Goal: Task Accomplishment & Management: Complete application form

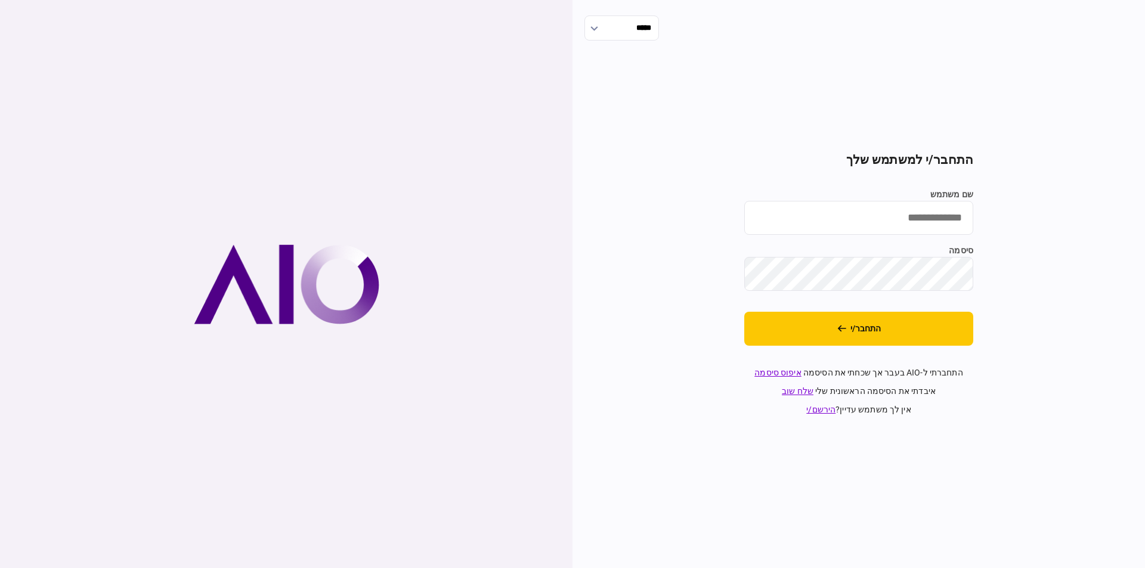
click at [897, 212] on input "שם משתמש" at bounding box center [858, 218] width 229 height 34
type input "**********"
click at [744, 312] on button "התחבר/י" at bounding box center [858, 329] width 229 height 34
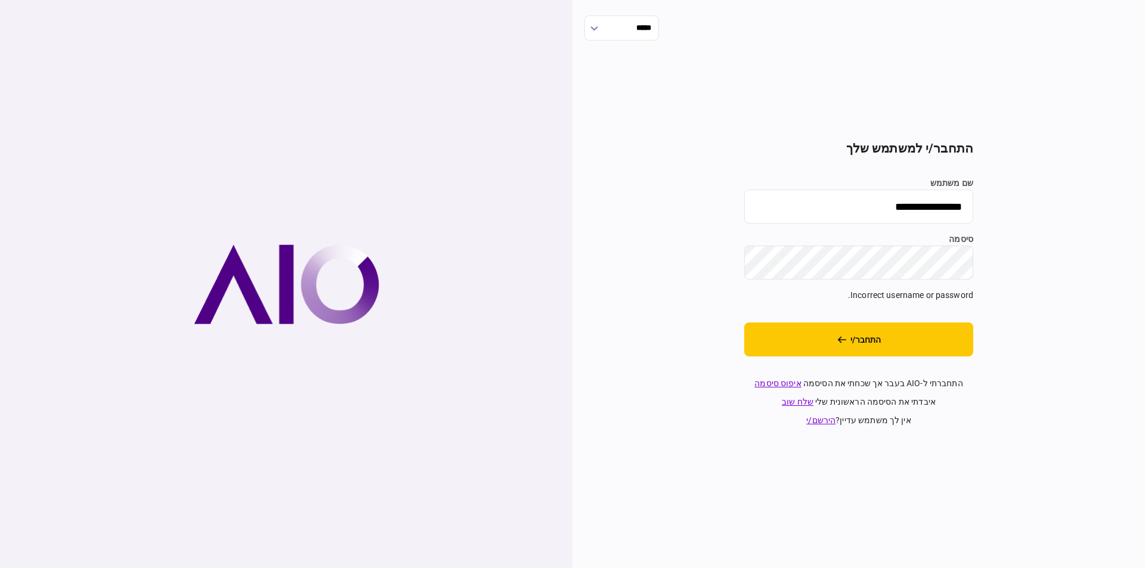
click at [1144, 231] on div "**********" at bounding box center [858, 284] width 572 height 568
click at [744, 323] on button "התחבר/י" at bounding box center [858, 340] width 229 height 34
drag, startPoint x: 935, startPoint y: 206, endPoint x: 1124, endPoint y: 216, distance: 189.3
click at [1120, 221] on div "**********" at bounding box center [858, 284] width 572 height 568
click at [941, 227] on div "שם משתמש סיסמה Incorrect username or password." at bounding box center [858, 239] width 229 height 125
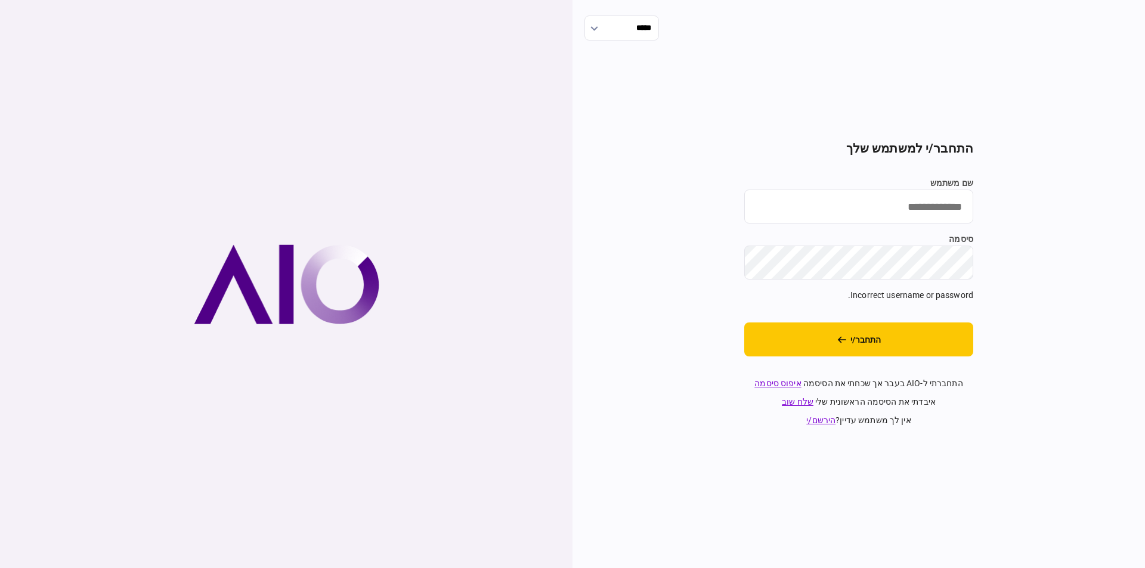
click at [942, 213] on input "שם משתמש" at bounding box center [858, 207] width 229 height 34
type input "*********"
click at [866, 345] on button "התחבר/י" at bounding box center [858, 340] width 229 height 34
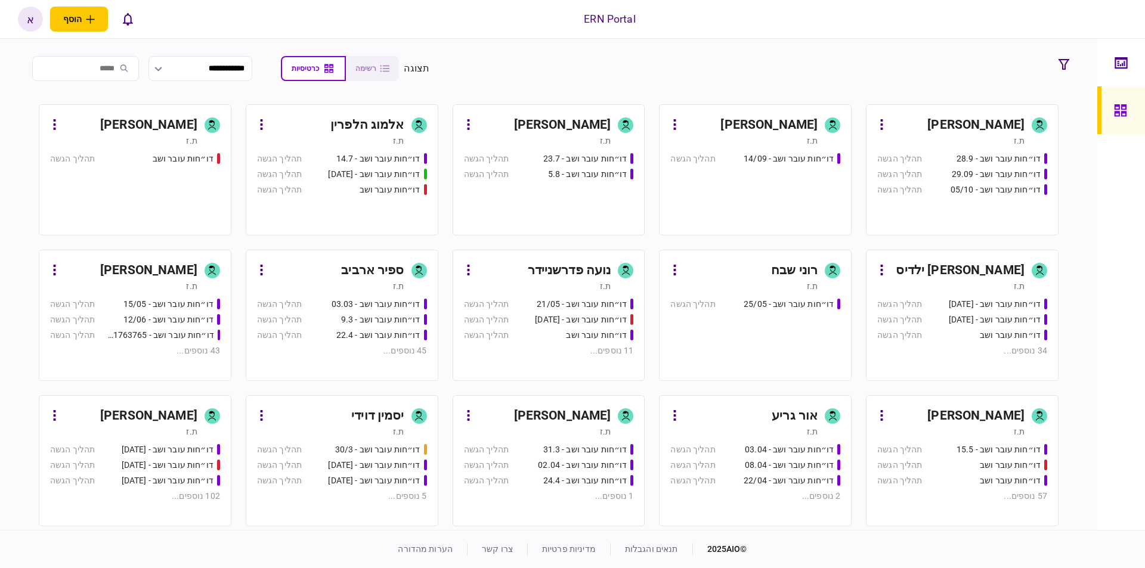
click at [130, 415] on div "[PERSON_NAME]" at bounding box center [148, 416] width 97 height 19
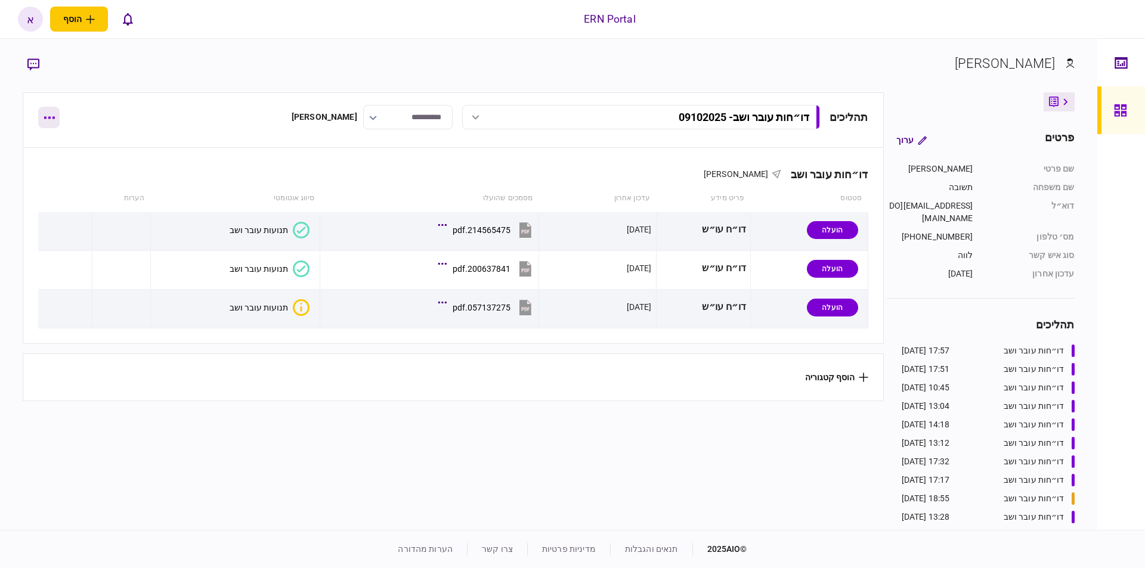
click at [42, 122] on button "button" at bounding box center [48, 117] width 21 height 21
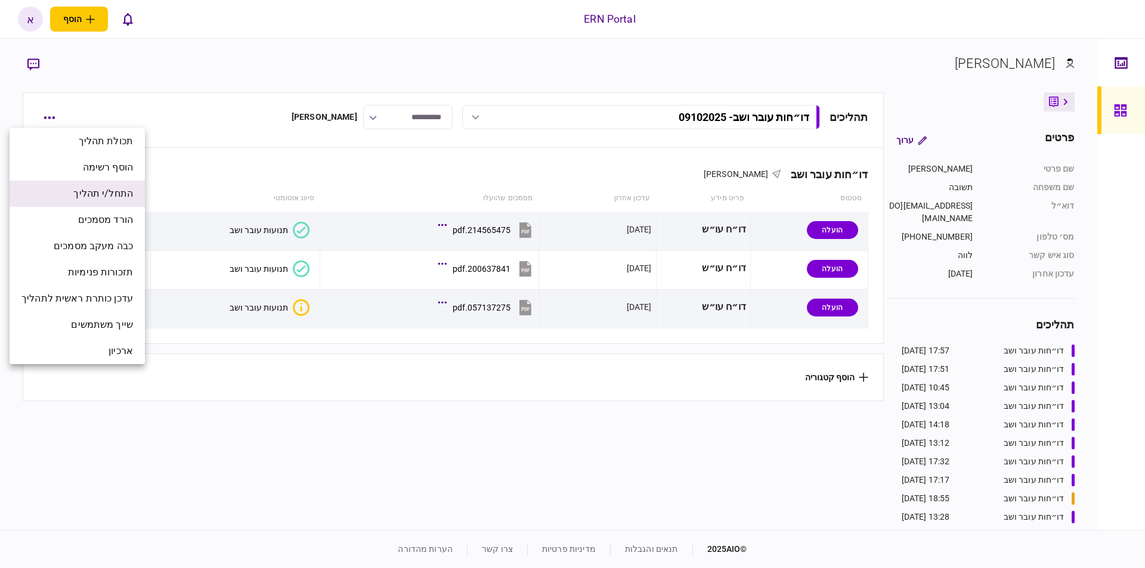
click at [113, 197] on span "התחל/י תהליך" at bounding box center [103, 194] width 60 height 14
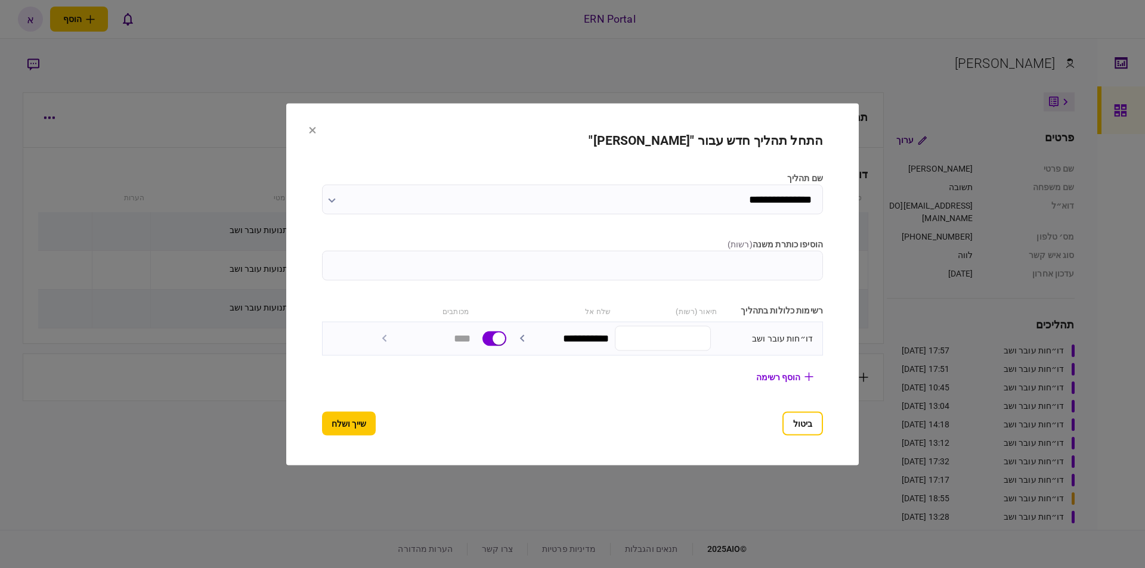
click at [688, 266] on input "הוסיפו כותרת משנה ( רשות )" at bounding box center [572, 265] width 501 height 30
type input "********"
click at [324, 426] on button "שייך ושלח" at bounding box center [349, 423] width 54 height 24
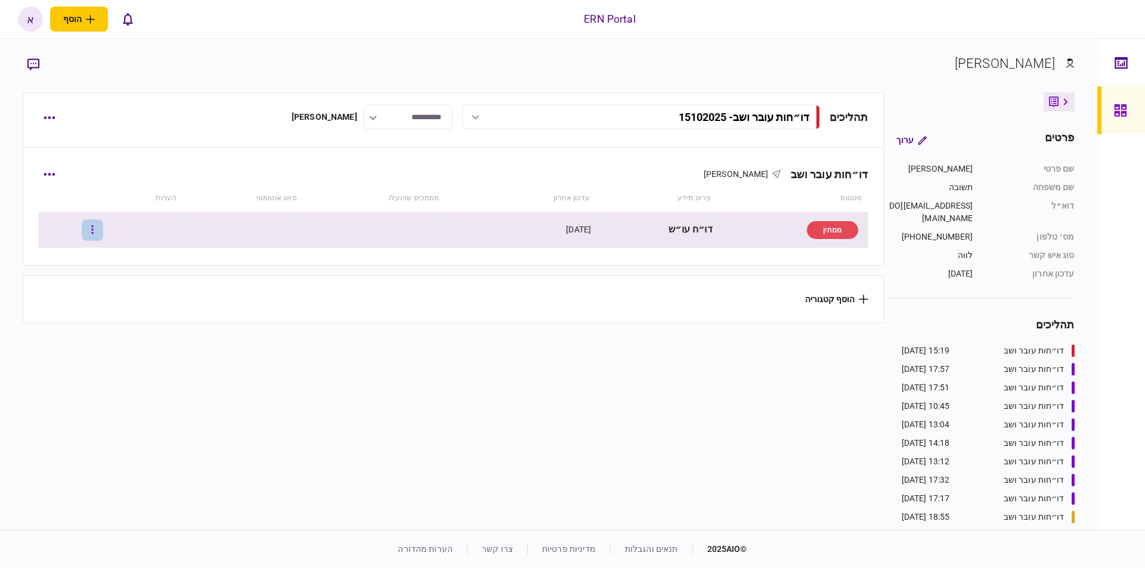
click at [94, 231] on icon "button" at bounding box center [92, 229] width 2 height 11
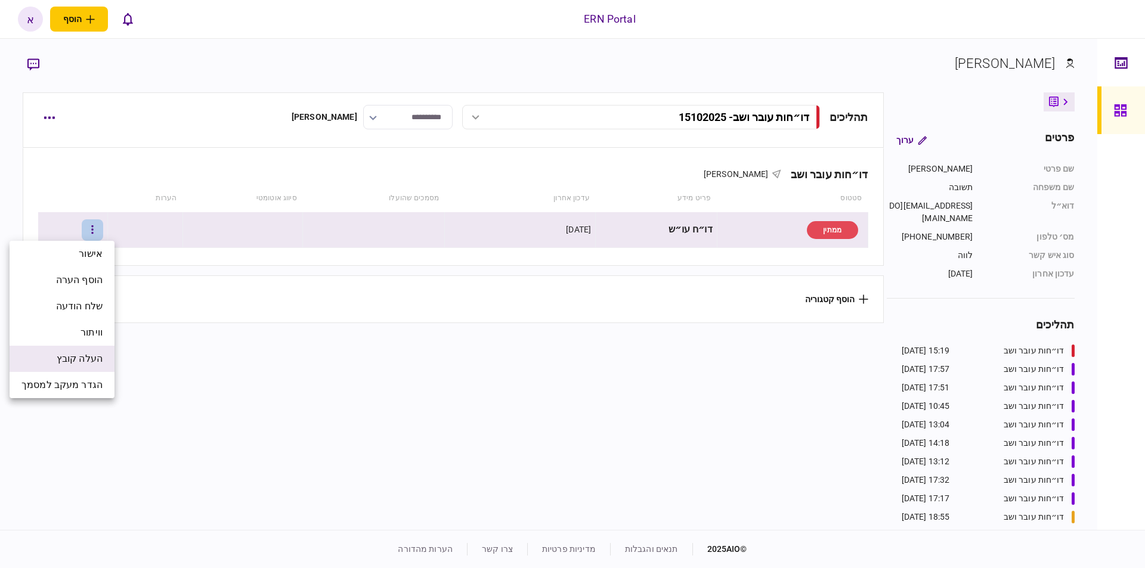
click at [92, 359] on span "העלה קובץ" at bounding box center [80, 359] width 46 height 14
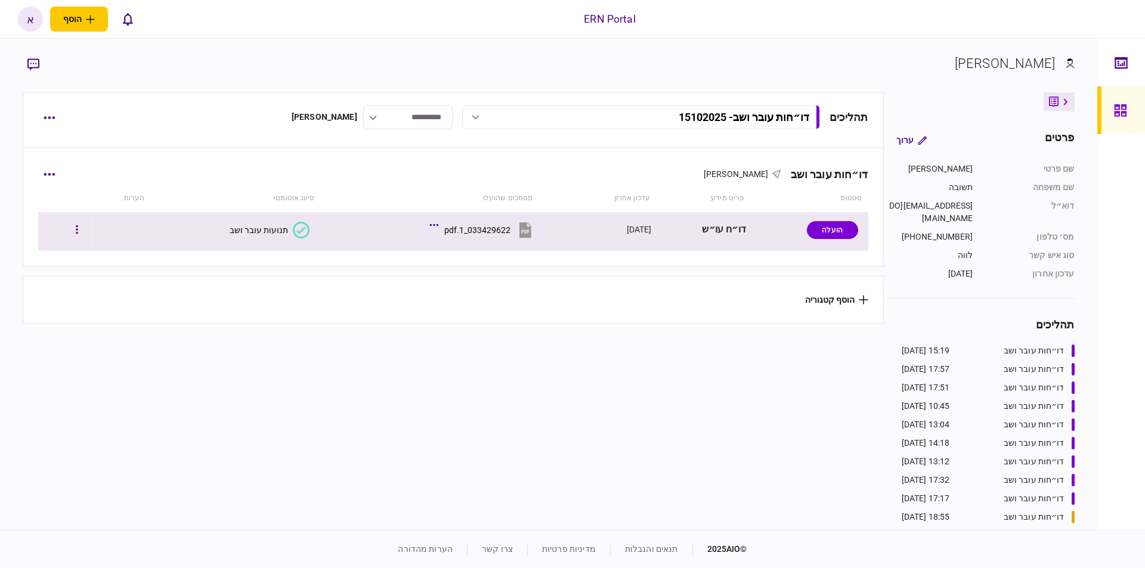
click at [288, 240] on section "תנועות עובר ושב" at bounding box center [232, 229] width 154 height 27
click at [288, 232] on button "תנועות עובר ושב" at bounding box center [270, 230] width 80 height 17
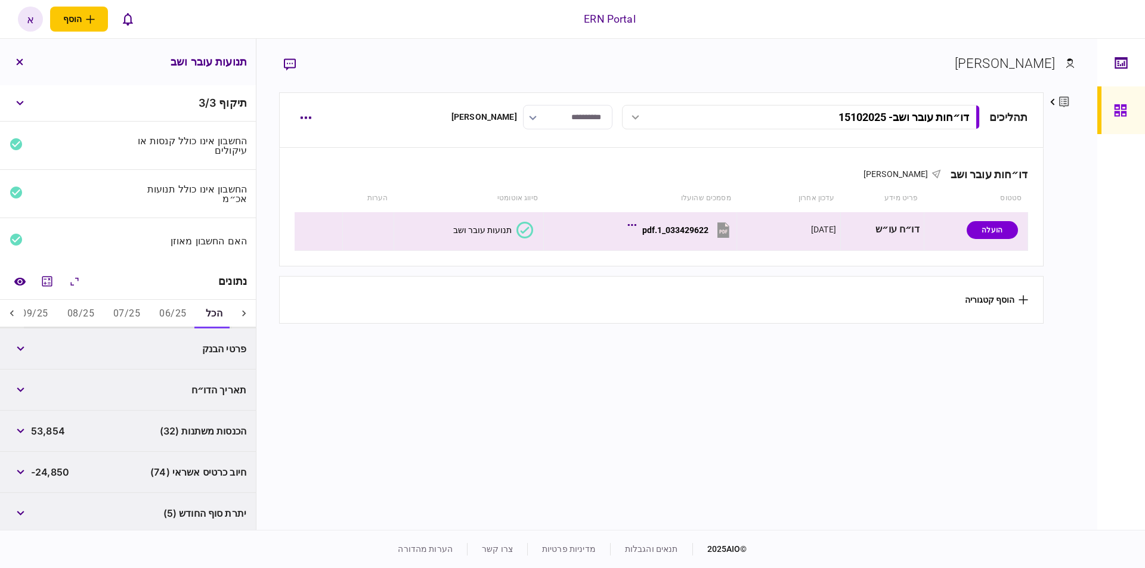
click at [182, 311] on button "06/25" at bounding box center [173, 314] width 46 height 29
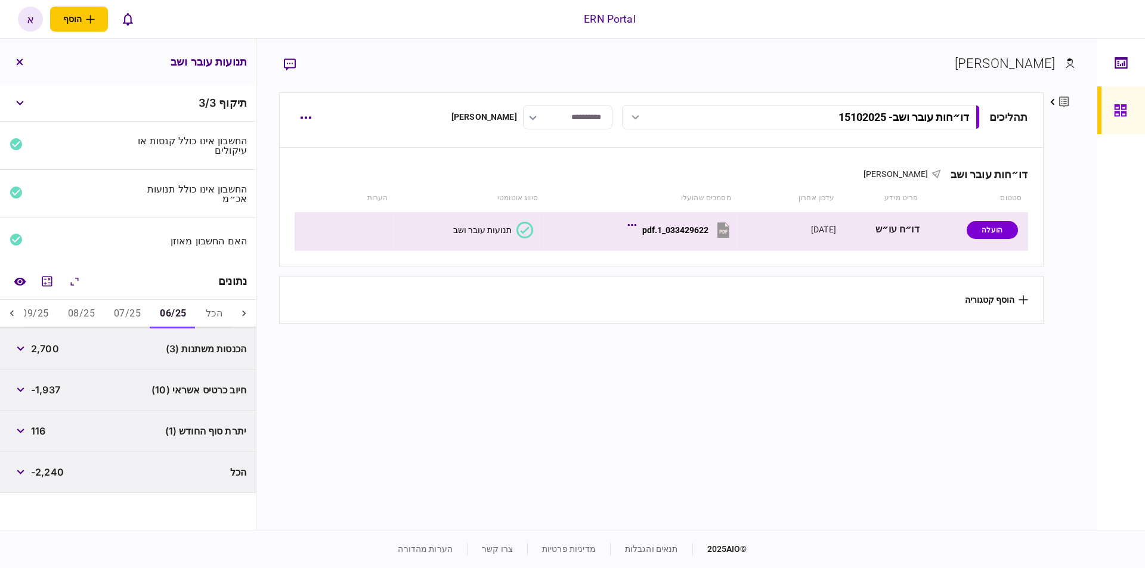
click at [9, 309] on icon at bounding box center [12, 314] width 12 height 12
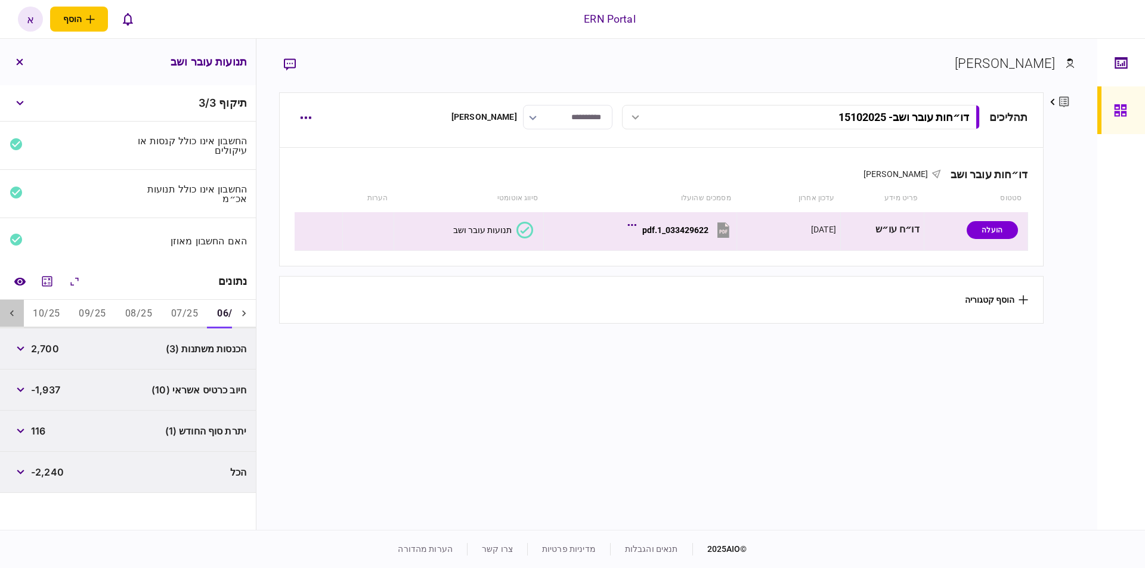
click at [9, 309] on icon at bounding box center [12, 314] width 12 height 12
click at [181, 318] on button "07/25" at bounding box center [185, 314] width 46 height 29
click at [45, 350] on span "19,300" at bounding box center [47, 349] width 33 height 14
click at [54, 280] on icon "מחשבון" at bounding box center [47, 281] width 14 height 14
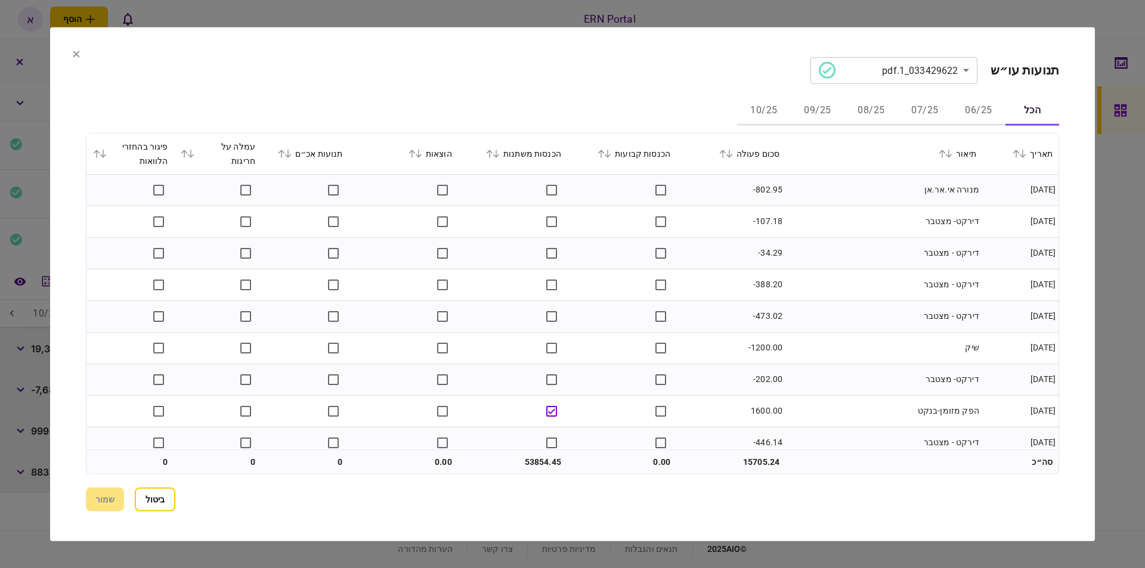
click at [930, 106] on button "07/25" at bounding box center [925, 111] width 54 height 29
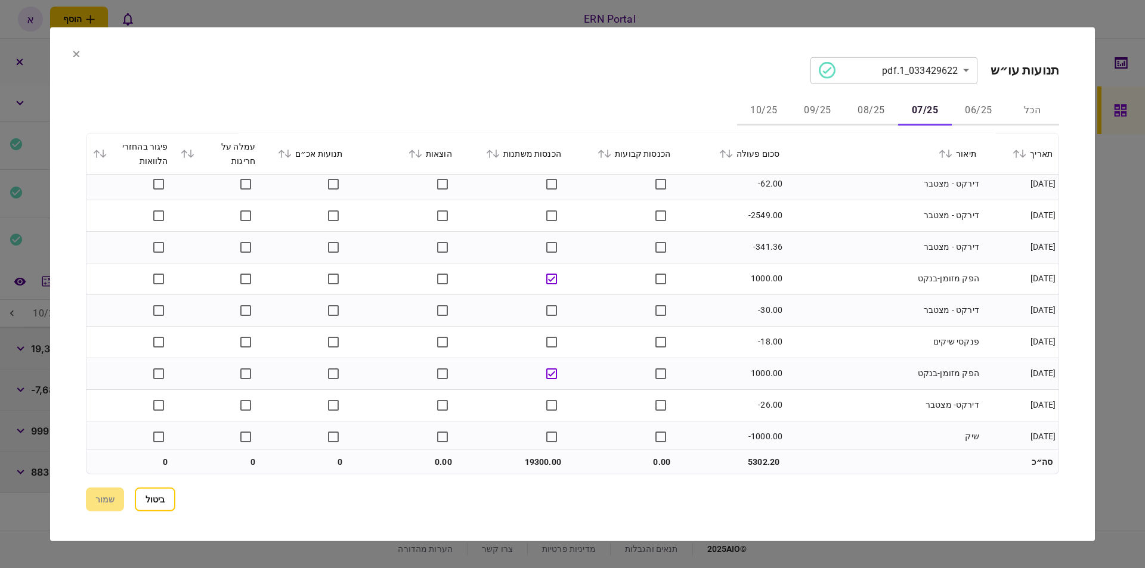
scroll to position [959, 0]
click at [867, 116] on button "08/25" at bounding box center [871, 111] width 54 height 29
click at [811, 116] on button "09/25" at bounding box center [817, 111] width 54 height 29
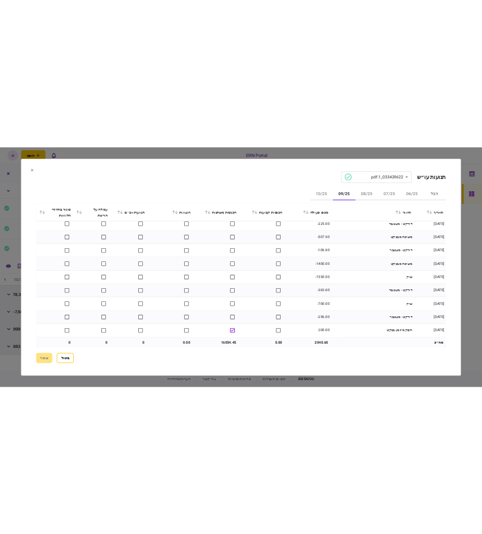
scroll to position [1117, 0]
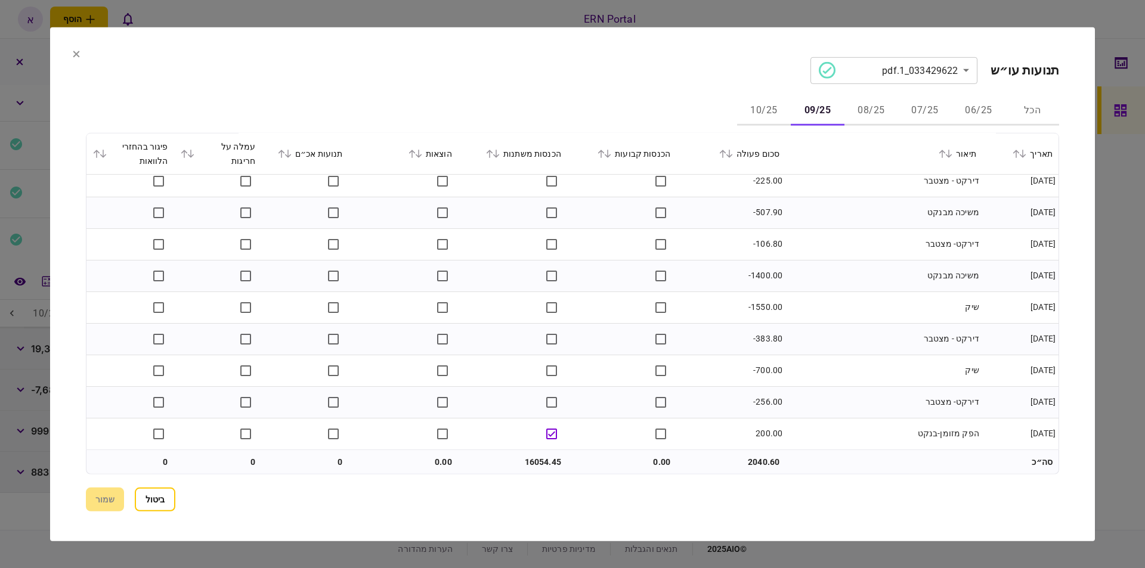
click at [779, 100] on button "10/25" at bounding box center [764, 111] width 54 height 29
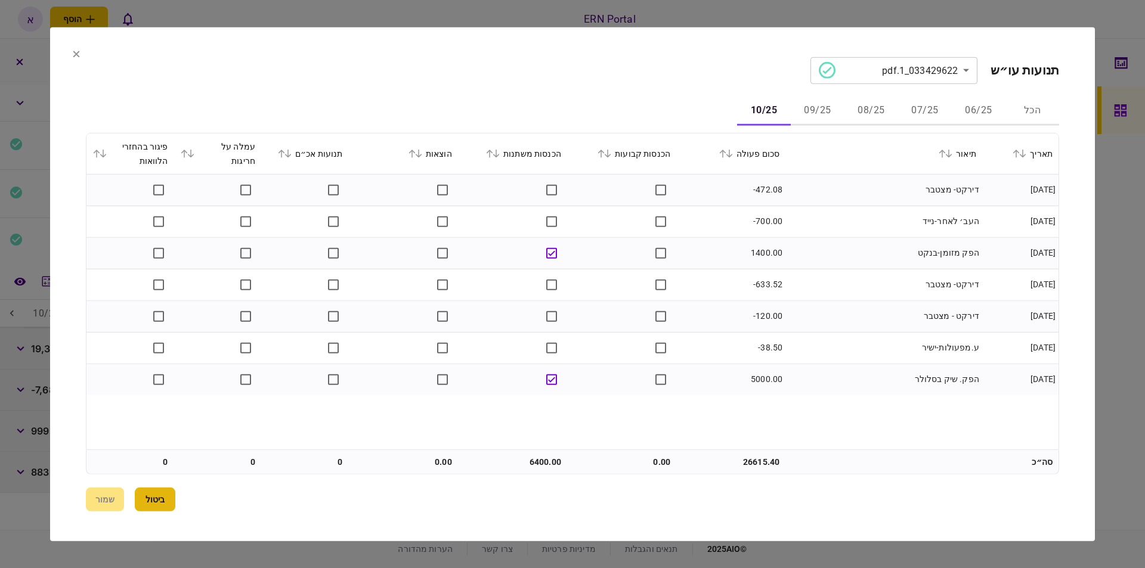
click at [147, 499] on button "ביטול" at bounding box center [155, 500] width 41 height 24
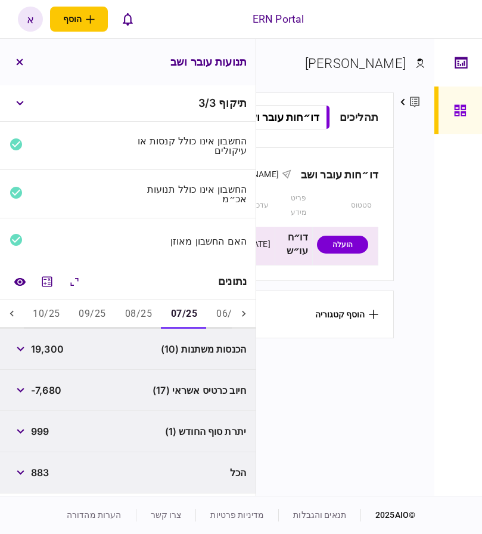
click at [55, 350] on span "19,300" at bounding box center [47, 349] width 33 height 14
copy span "19,300"
click at [44, 427] on span "999" at bounding box center [40, 431] width 18 height 14
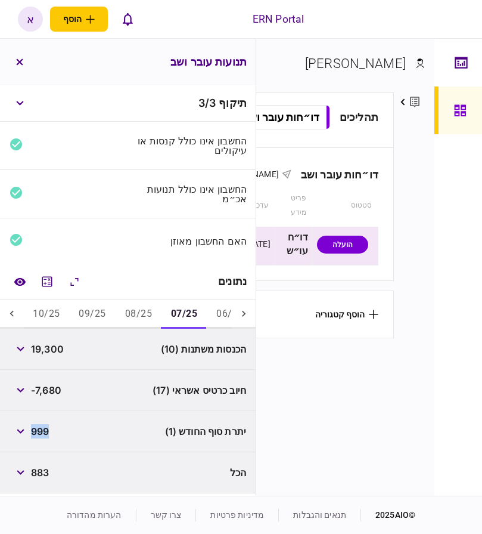
copy span "999"
click at [147, 314] on button "08/25" at bounding box center [139, 314] width 46 height 29
click at [48, 353] on span "9,400" at bounding box center [45, 349] width 29 height 14
copy span "9,400"
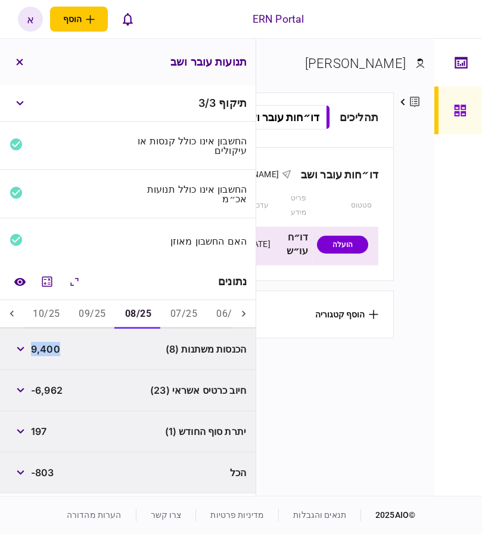
click at [46, 429] on span "197" at bounding box center [38, 431] width 15 height 14
copy div
click at [85, 314] on button "09/25" at bounding box center [92, 314] width 46 height 29
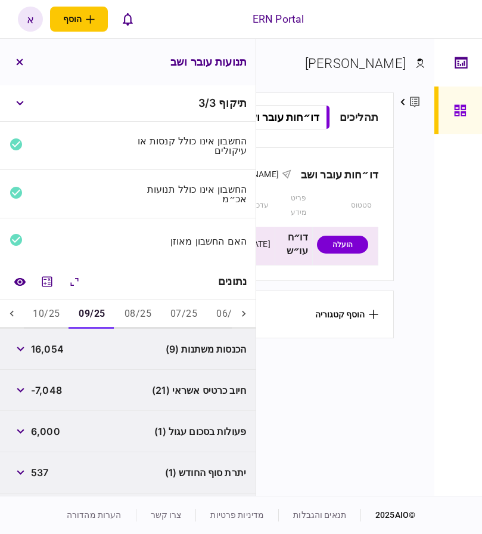
click at [48, 349] on span "16,054" at bounding box center [47, 349] width 33 height 14
copy span "16,054"
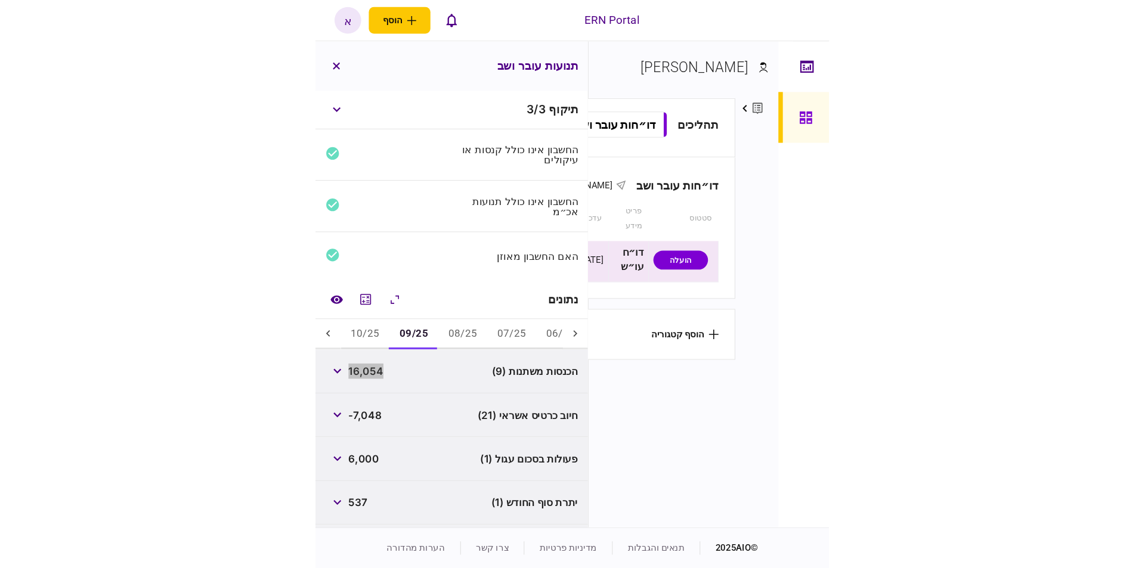
scroll to position [39, 0]
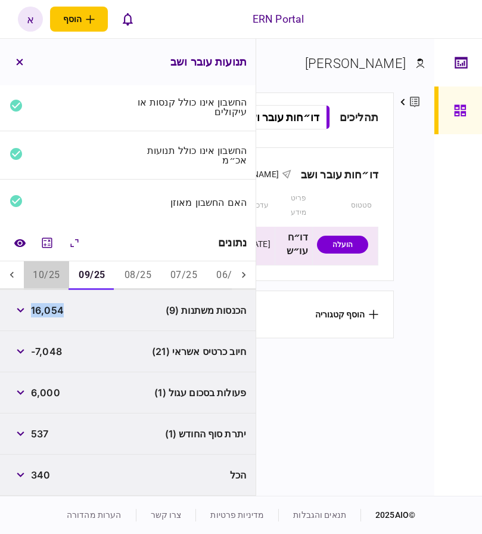
click at [42, 275] on button "10/25" at bounding box center [46, 275] width 46 height 29
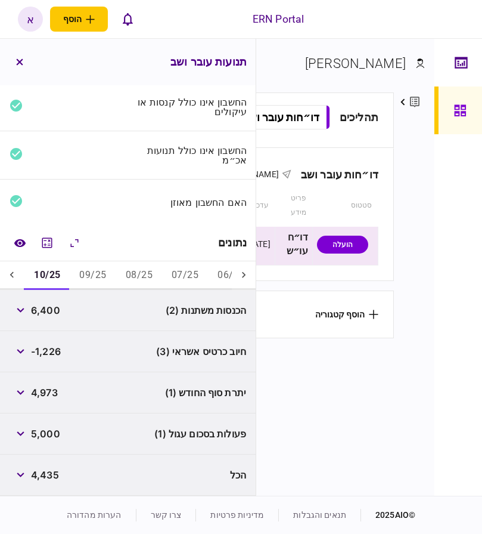
click at [42, 312] on span "6,400" at bounding box center [45, 310] width 29 height 14
click at [44, 312] on span "6,400" at bounding box center [45, 310] width 29 height 14
copy span "6,400"
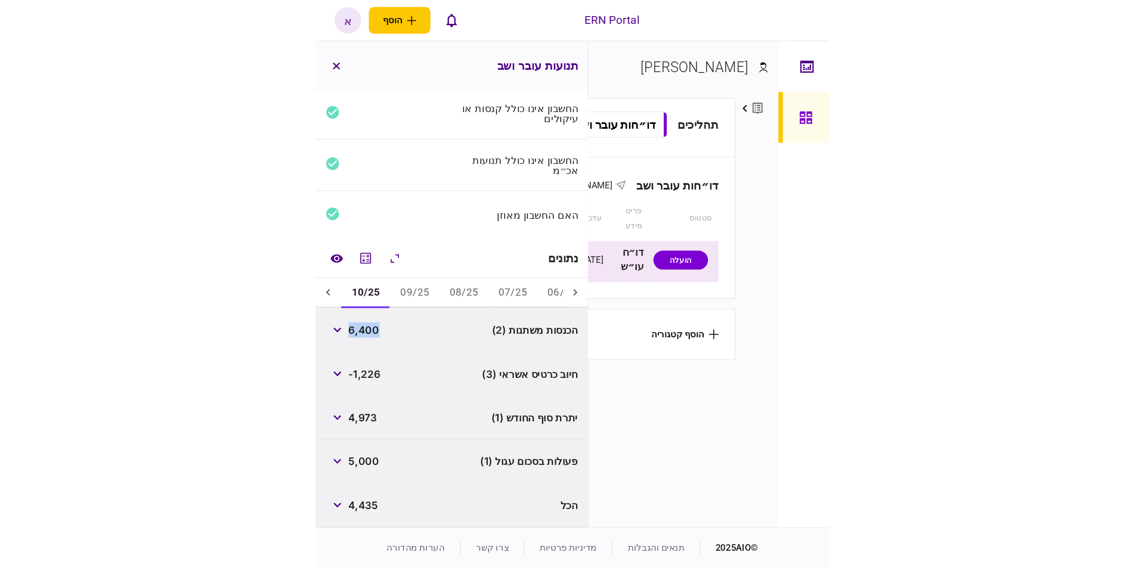
scroll to position [4, 0]
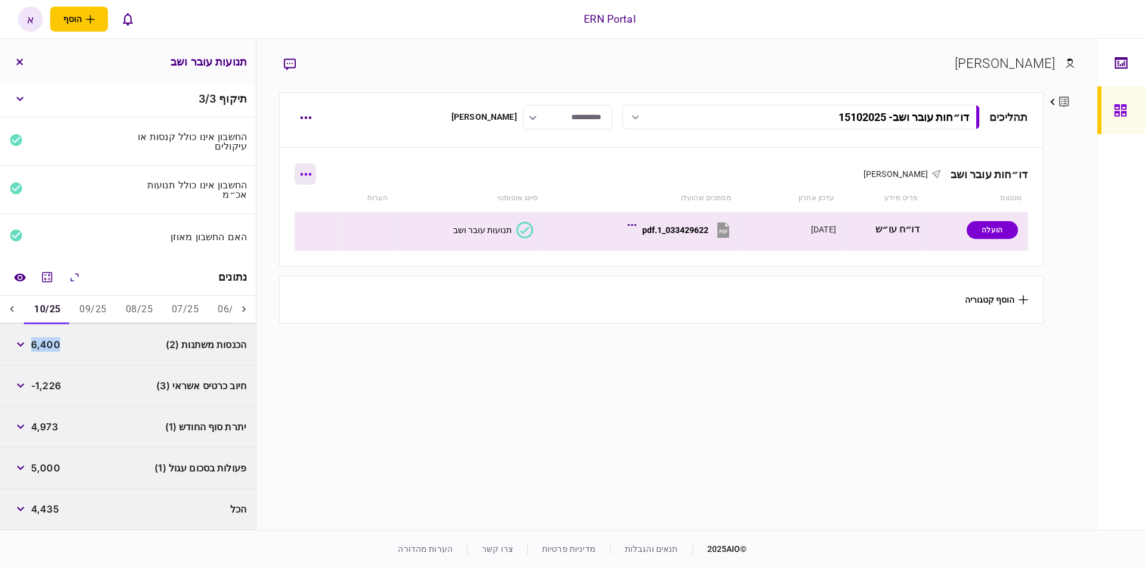
click at [311, 175] on icon "button" at bounding box center [305, 174] width 11 height 2
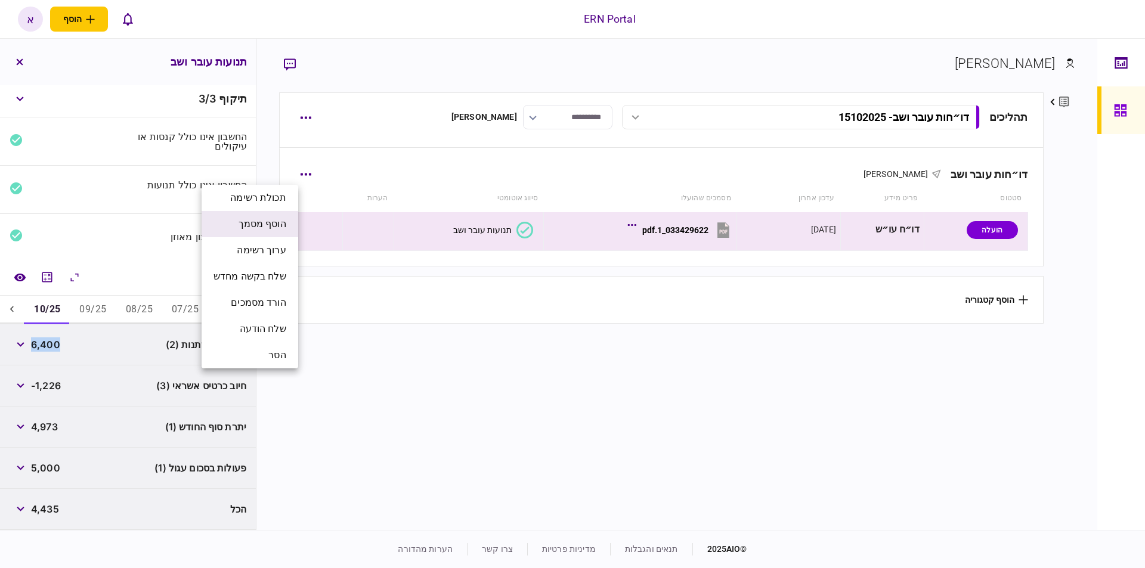
click at [280, 223] on span "הוסף מסמך" at bounding box center [262, 224] width 48 height 14
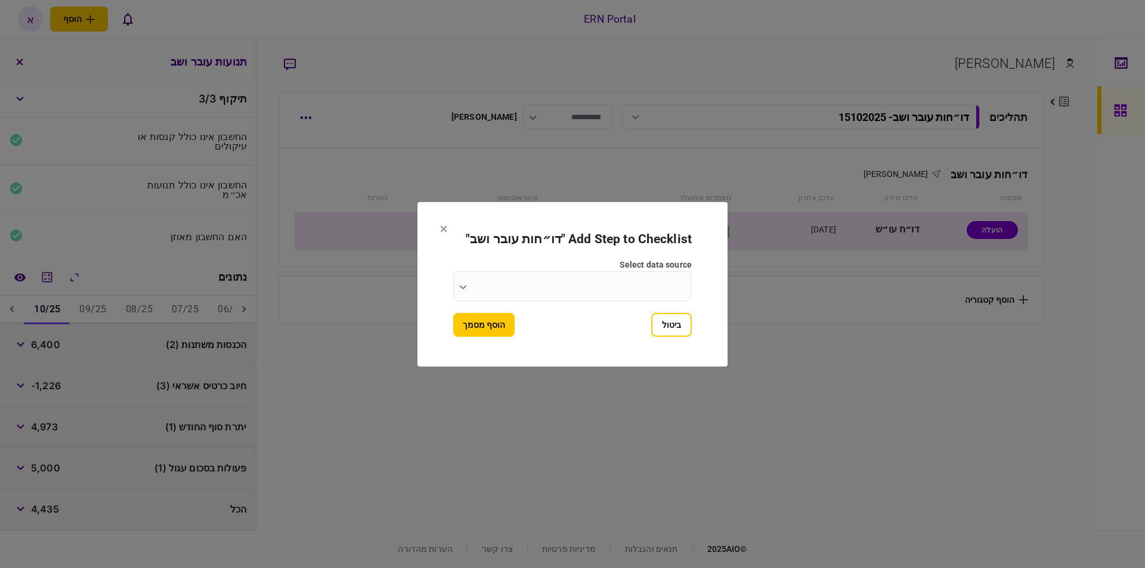
click at [613, 289] on input "select data source" at bounding box center [572, 286] width 238 height 30
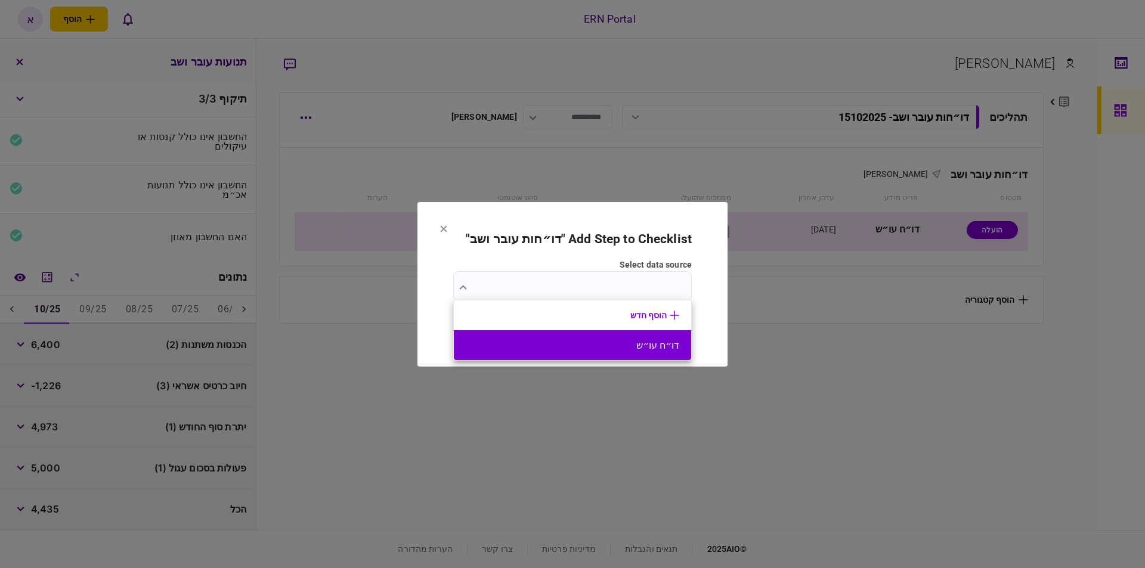
click at [622, 335] on li "דו״ח עו״ש" at bounding box center [572, 345] width 237 height 30
type input "*********"
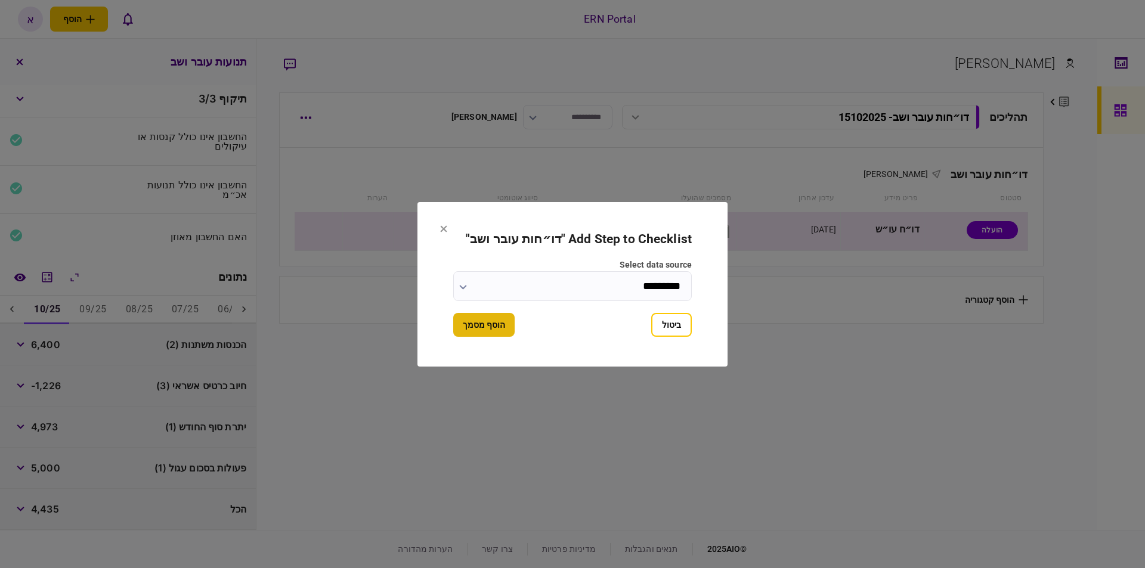
click at [473, 316] on button "הוסף מסמך" at bounding box center [483, 325] width 61 height 24
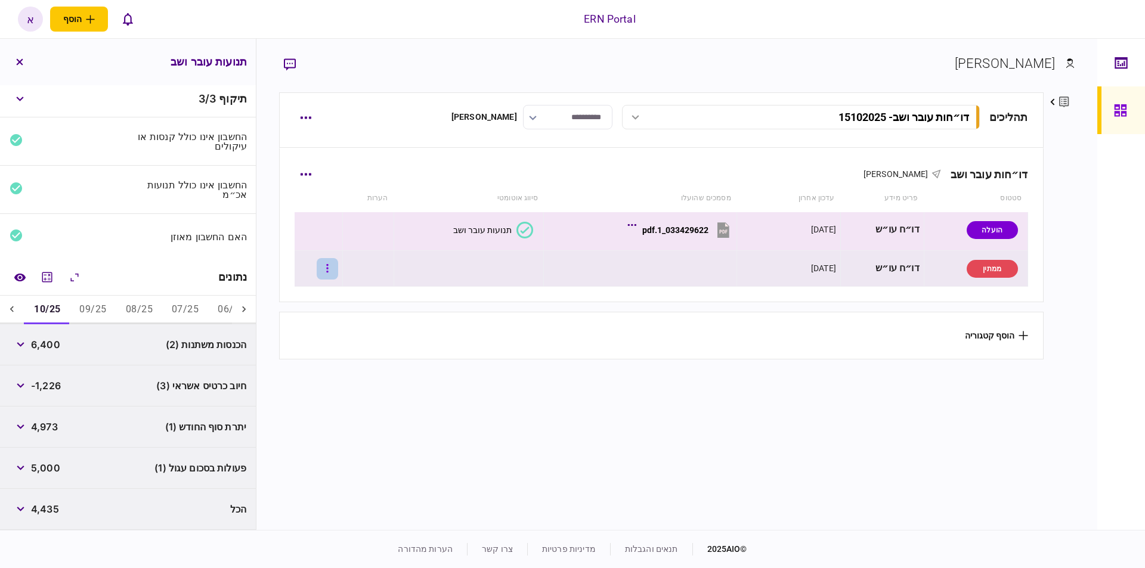
click at [338, 270] on button "button" at bounding box center [327, 268] width 21 height 21
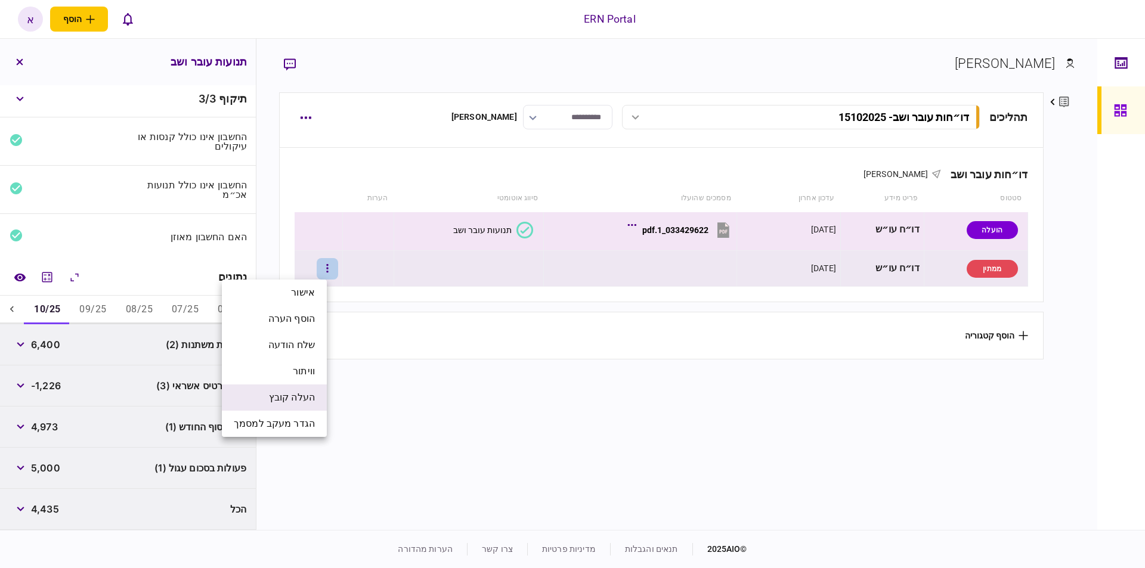
click at [303, 399] on span "העלה קובץ" at bounding box center [292, 397] width 46 height 14
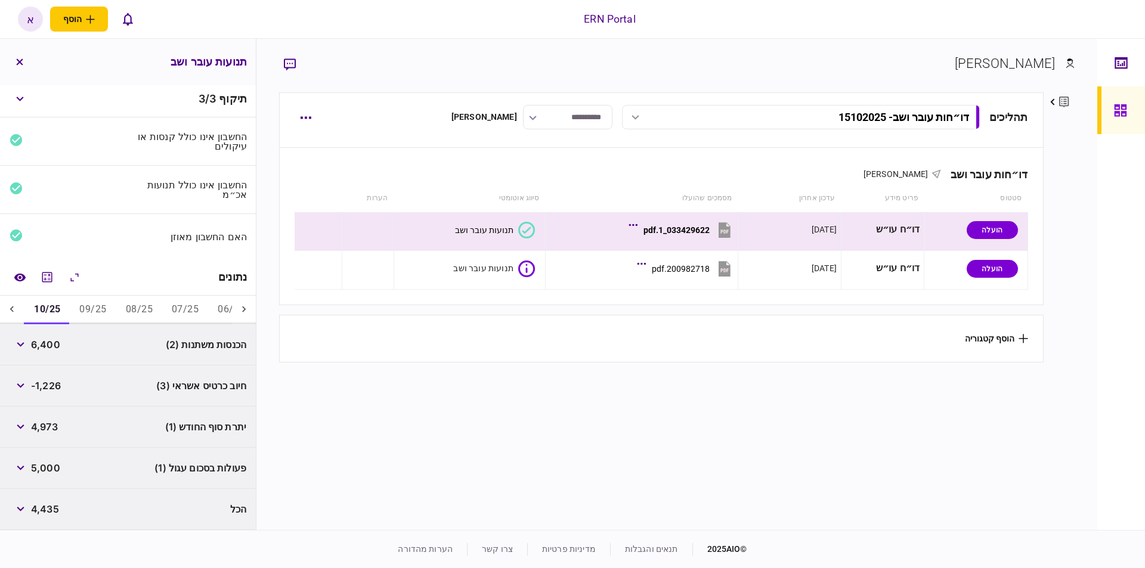
click at [558, 344] on section "הוסף קטגוריה" at bounding box center [661, 339] width 764 height 48
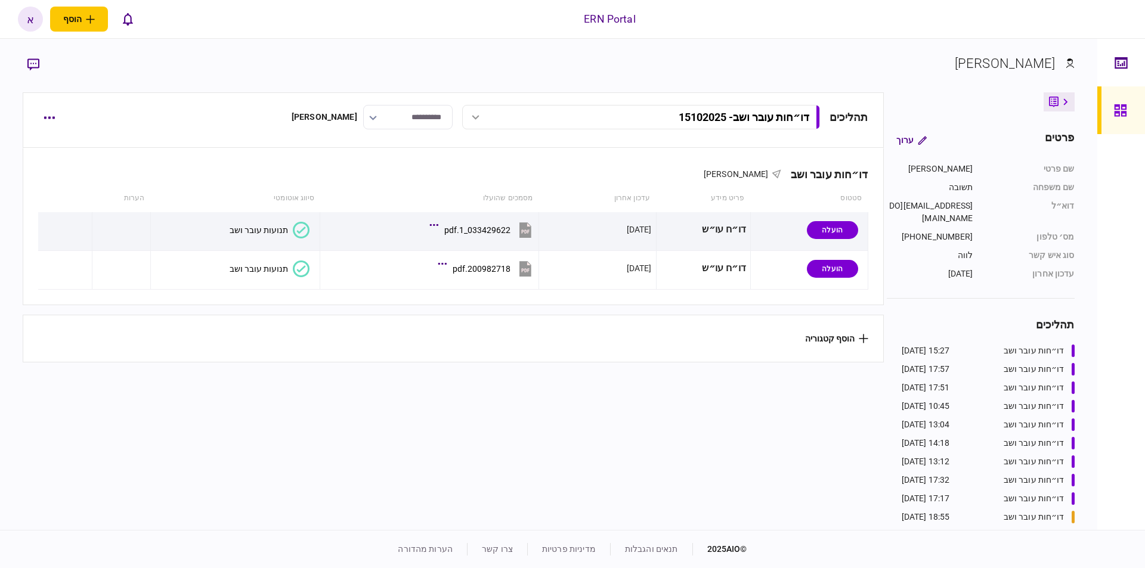
click at [275, 264] on div "תנועות עובר ושב" at bounding box center [259, 269] width 58 height 10
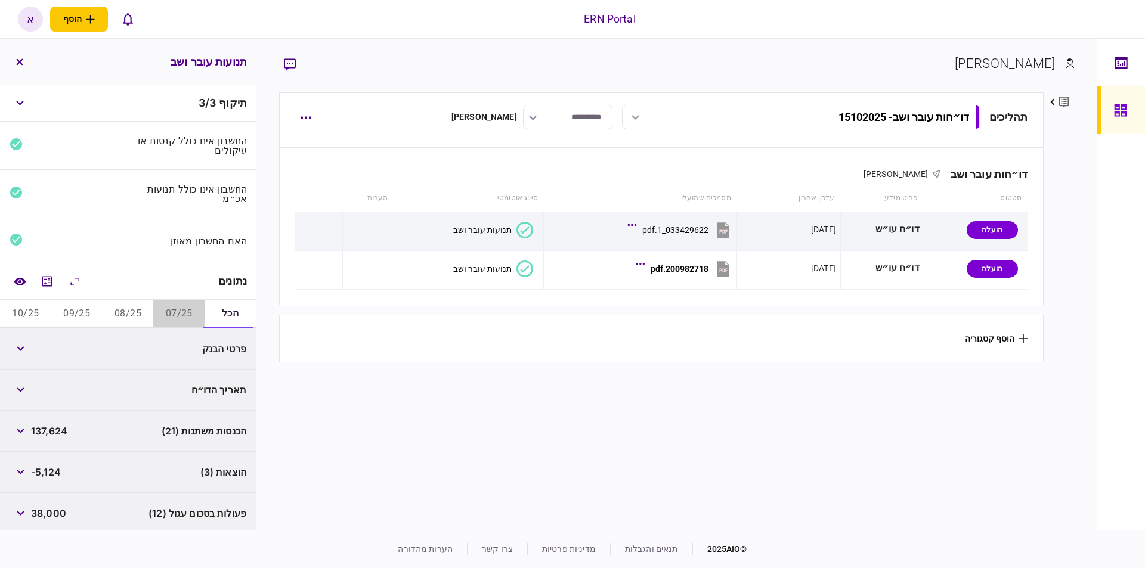
click at [175, 306] on button "07/25" at bounding box center [178, 314] width 51 height 29
click at [48, 279] on icon "מחשבון" at bounding box center [47, 281] width 10 height 10
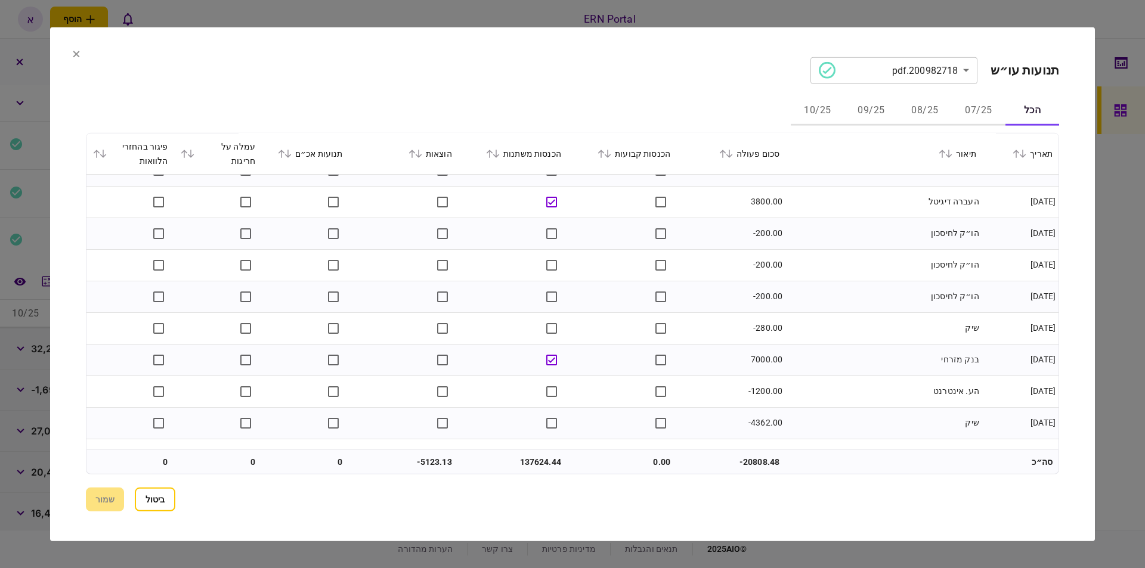
scroll to position [119, 0]
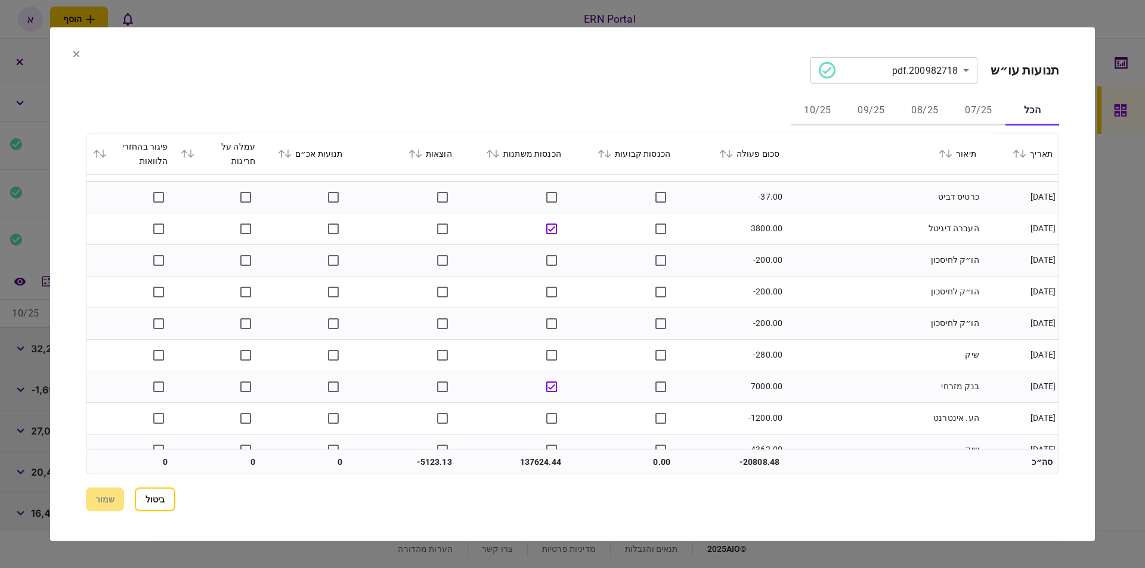
drag, startPoint x: 867, startPoint y: 296, endPoint x: 857, endPoint y: 296, distance: 9.5
click at [857, 296] on td "הו״ק לחיסכון" at bounding box center [883, 292] width 197 height 32
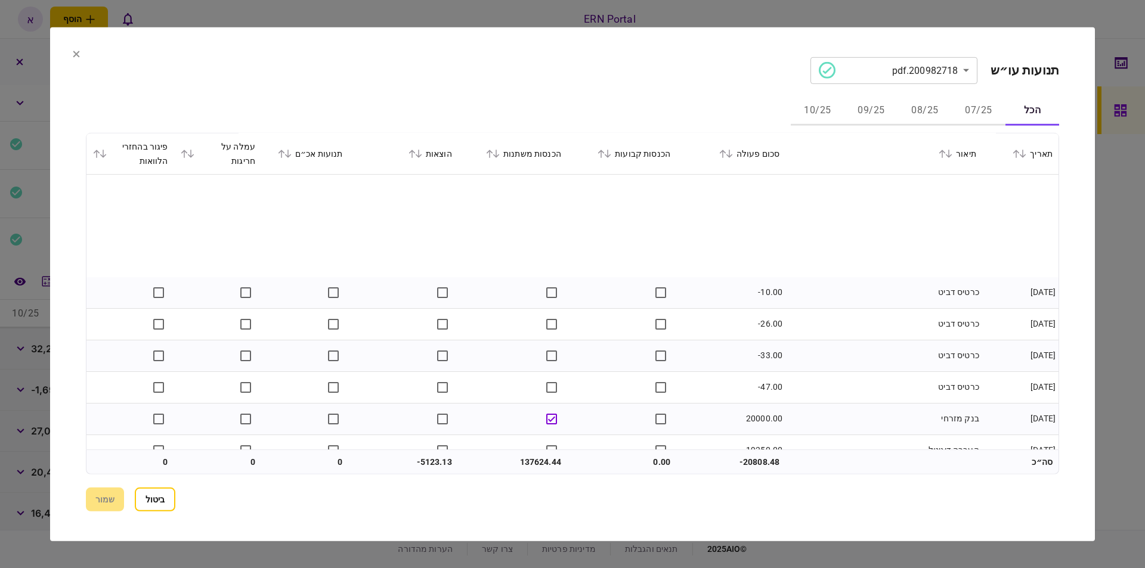
scroll to position [775, 0]
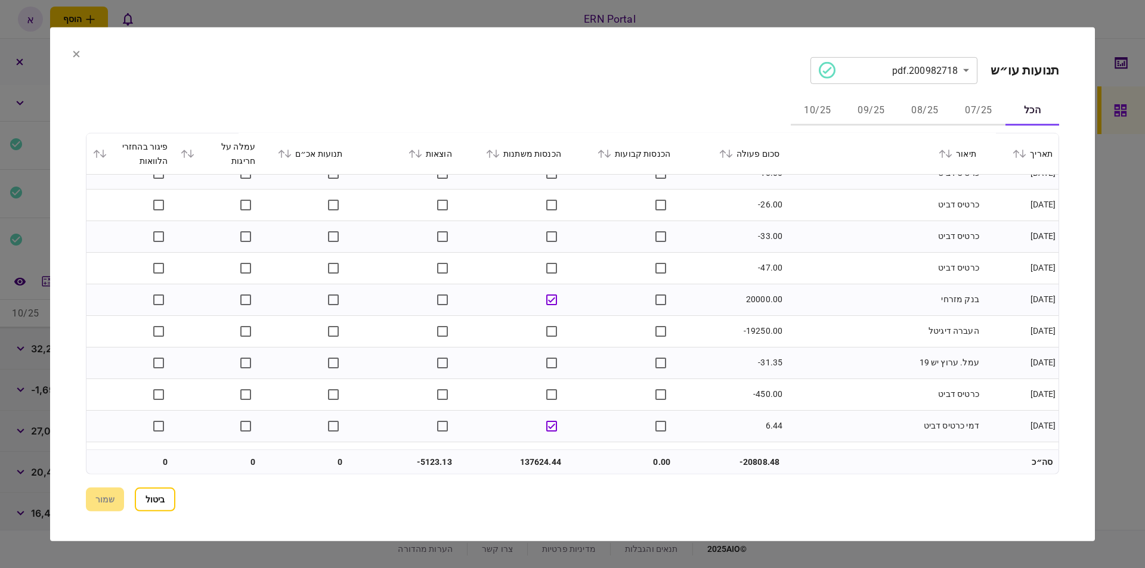
click at [759, 299] on td "20000.00" at bounding box center [730, 300] width 109 height 32
click at [762, 333] on td "-19250.00" at bounding box center [730, 331] width 109 height 32
click at [775, 368] on td "-31.35" at bounding box center [730, 363] width 109 height 32
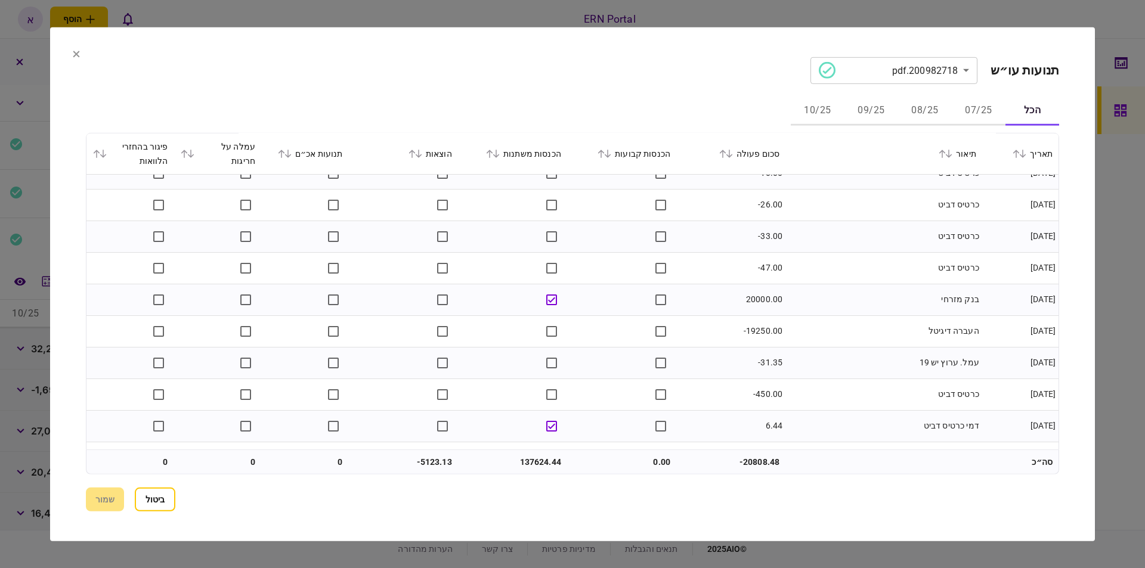
click at [776, 369] on td "-31.35" at bounding box center [730, 363] width 109 height 32
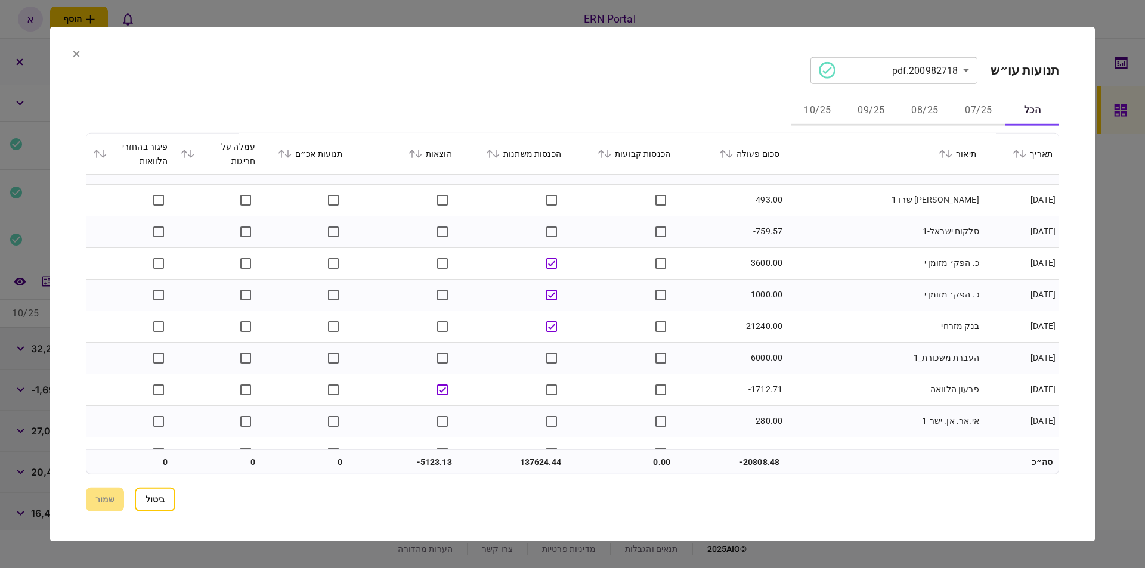
scroll to position [3100, 0]
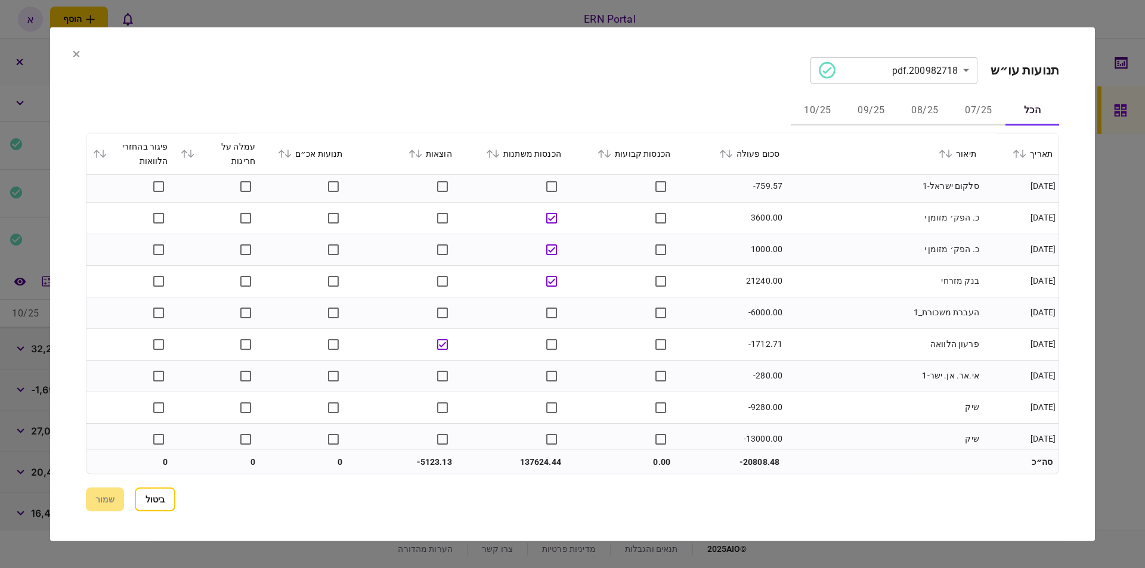
click at [979, 114] on button "07/25" at bounding box center [978, 111] width 54 height 29
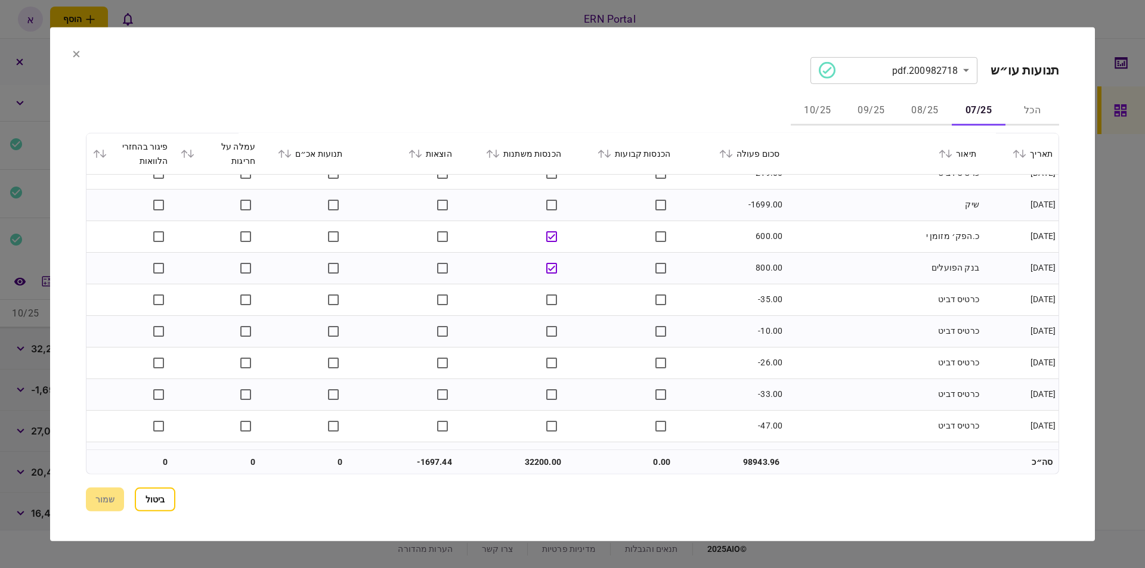
scroll to position [643, 0]
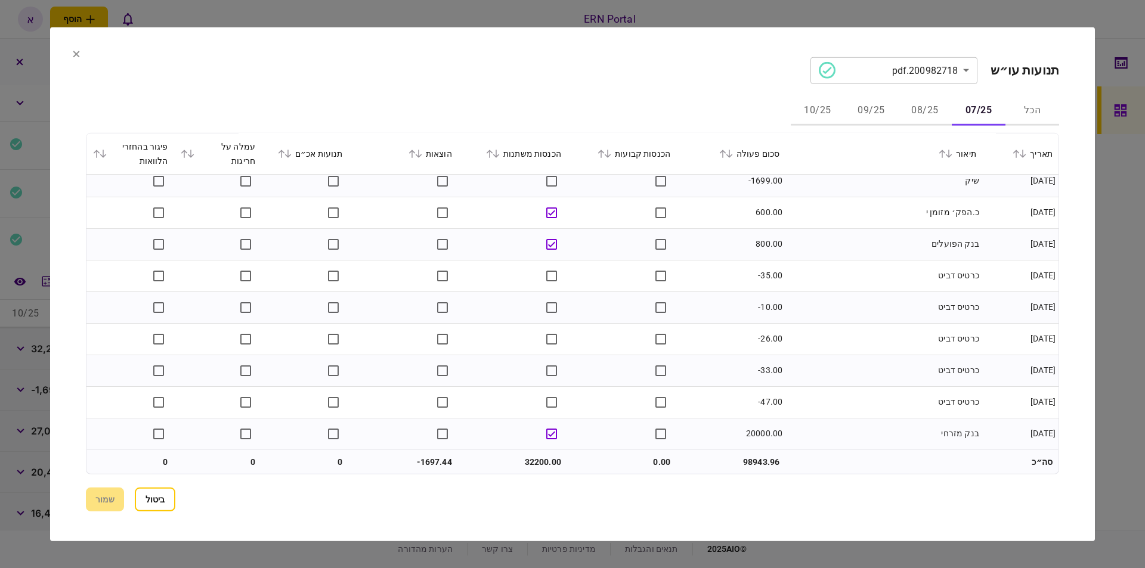
click at [925, 101] on button "08/25" at bounding box center [925, 111] width 54 height 29
click at [873, 107] on button "09/25" at bounding box center [871, 111] width 54 height 29
click at [807, 110] on button "10/25" at bounding box center [817, 111] width 54 height 29
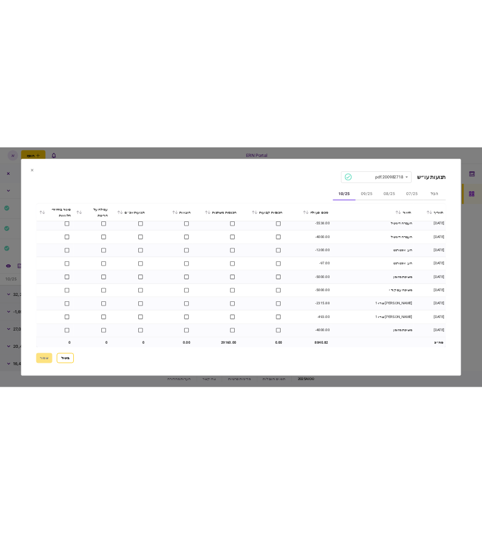
scroll to position [137, 0]
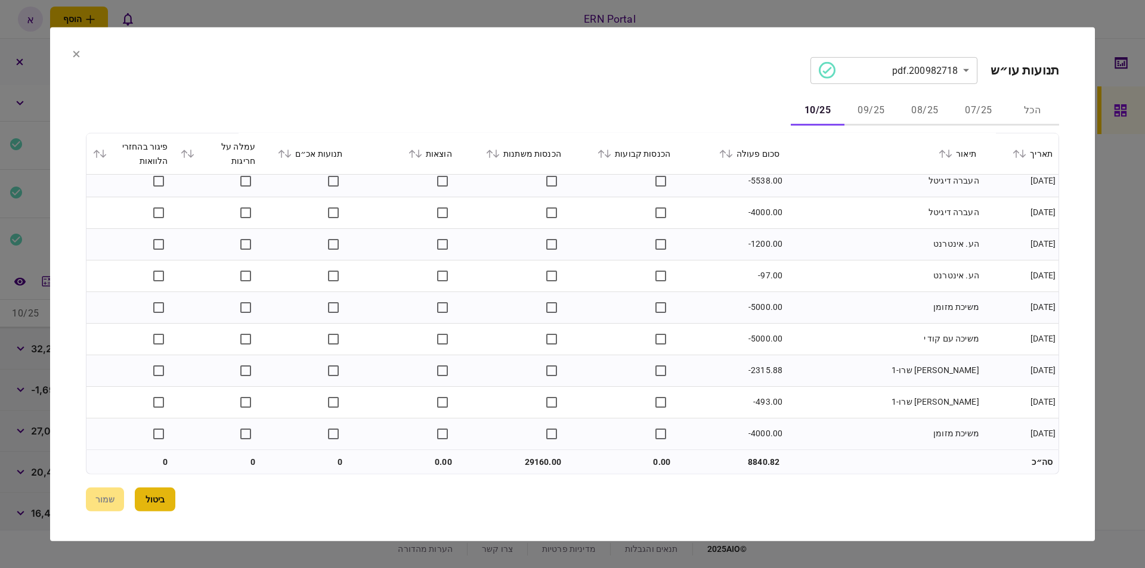
click at [142, 488] on button "ביטול" at bounding box center [155, 500] width 41 height 24
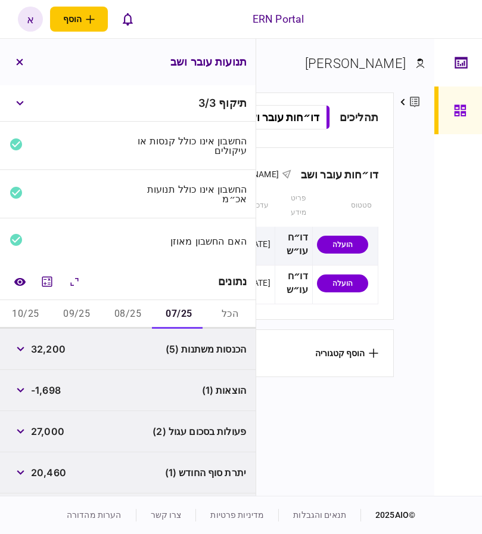
click at [54, 353] on span "32,200" at bounding box center [48, 349] width 35 height 14
copy span "32,200"
click at [56, 390] on span "-1,698" at bounding box center [46, 390] width 30 height 14
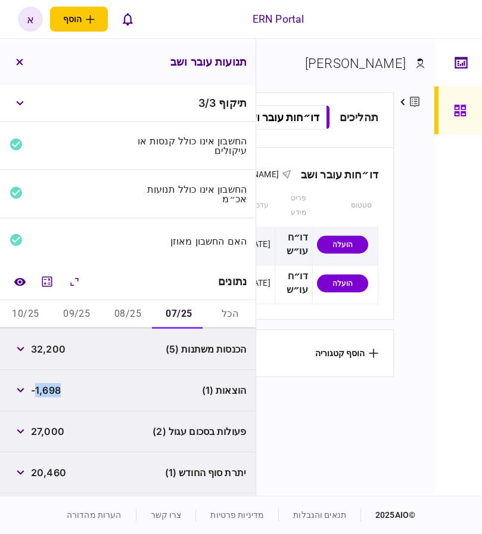
copy span "1,698"
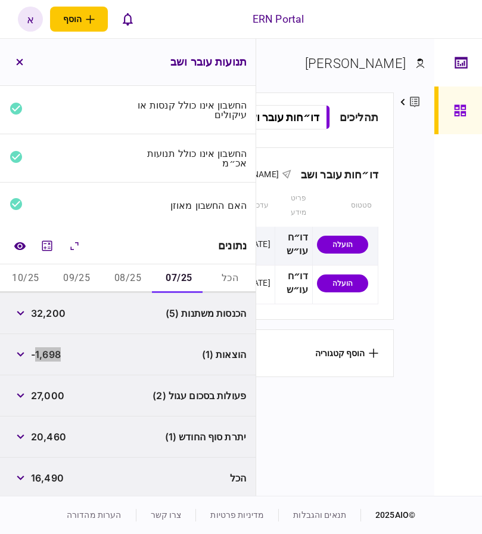
scroll to position [39, 0]
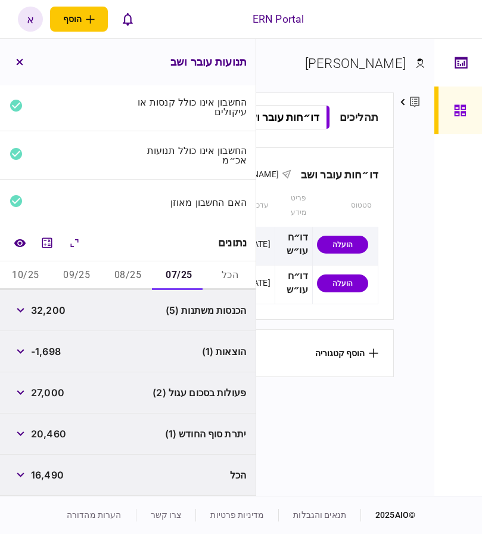
click at [48, 474] on span "16,490" at bounding box center [47, 474] width 33 height 14
click at [59, 441] on div "20,460" at bounding box center [38, 433] width 57 height 21
click at [55, 435] on span "20,460" at bounding box center [48, 433] width 35 height 14
copy span "20,460"
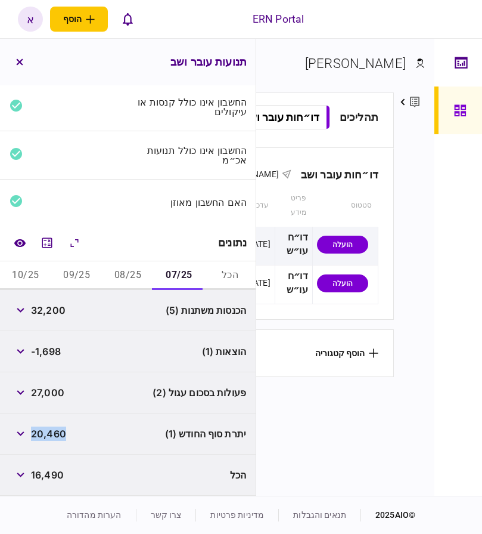
click at [136, 276] on button "08/25" at bounding box center [128, 275] width 51 height 29
click at [38, 432] on span "4,913" at bounding box center [44, 433] width 26 height 14
copy span "4,913"
click at [71, 277] on button "09/25" at bounding box center [76, 275] width 51 height 29
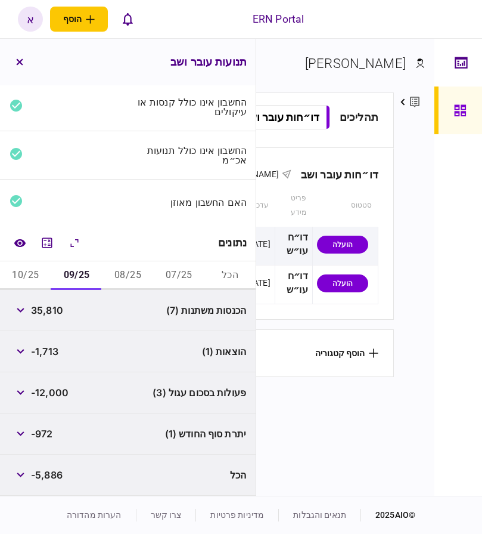
click at [48, 315] on span "35,810" at bounding box center [47, 310] width 32 height 14
copy span "35,810"
click at [46, 430] on span "-972" at bounding box center [42, 433] width 22 height 14
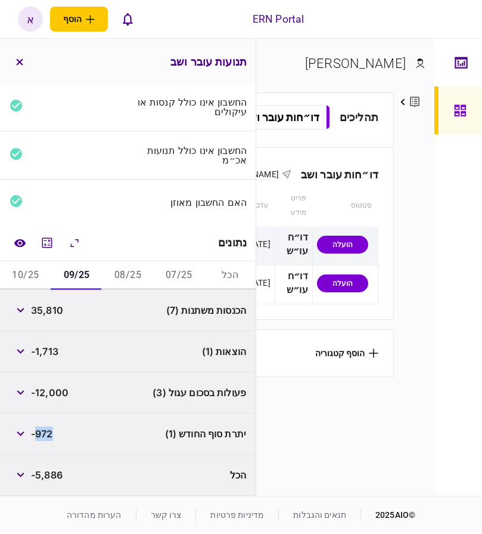
copy span "972"
click at [24, 271] on button "10/25" at bounding box center [25, 275] width 51 height 29
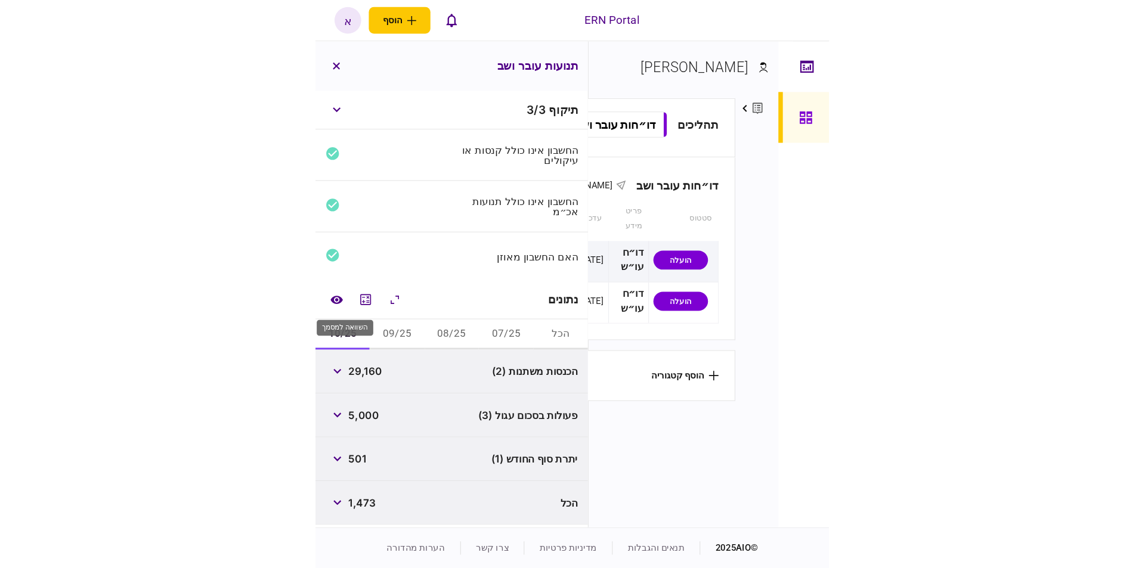
scroll to position [0, 0]
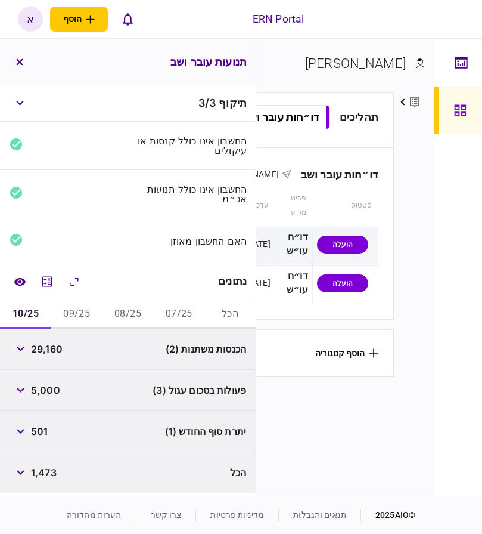
click at [43, 353] on span "29,160" at bounding box center [47, 349] width 32 height 14
click at [45, 353] on span "29,160" at bounding box center [47, 349] width 32 height 14
